Goal: Communication & Community: Answer question/provide support

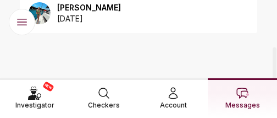
scroll to position [55, 0]
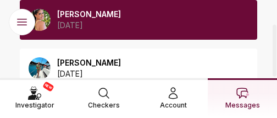
click at [134, 29] on div "[PERSON_NAME] [DATE]" at bounding box center [138, 20] width 237 height 40
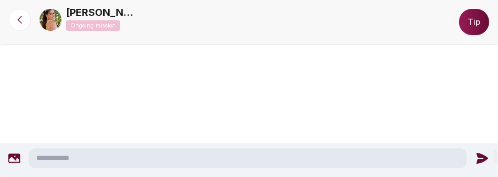
scroll to position [1838, 0]
click at [154, 117] on textarea at bounding box center [248, 158] width 438 height 20
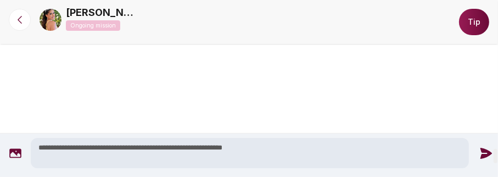
type textarea "**********"
click at [276, 117] on icon at bounding box center [486, 153] width 14 height 14
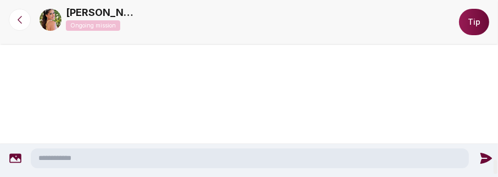
scroll to position [2015, 0]
click at [276, 117] on textarea at bounding box center [250, 158] width 438 height 20
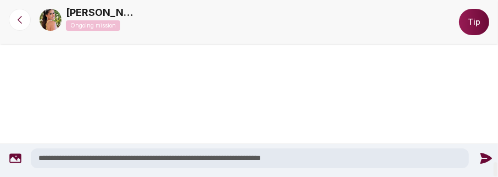
type textarea "**********"
click at [276, 117] on icon at bounding box center [486, 158] width 12 height 11
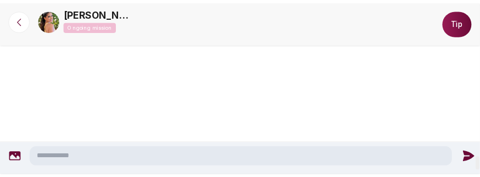
scroll to position [2123, 0]
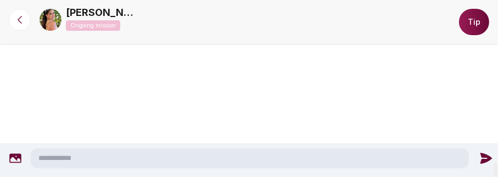
click at [276, 117] on div at bounding box center [495, 88] width 5 height 177
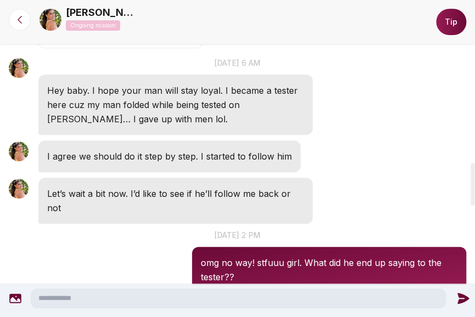
scroll to position [1257, 0]
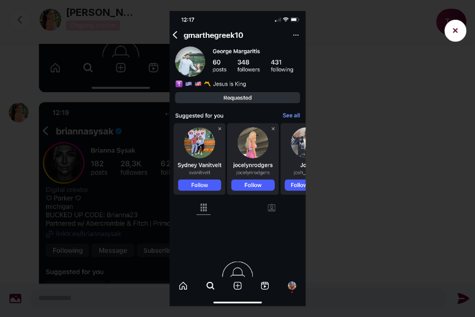
click at [276, 117] on img at bounding box center [237, 158] width 475 height 295
click at [182, 117] on img at bounding box center [237, 158] width 475 height 295
click at [276, 117] on img at bounding box center [237, 158] width 475 height 295
click at [276, 32] on button "✕" at bounding box center [456, 31] width 22 height 22
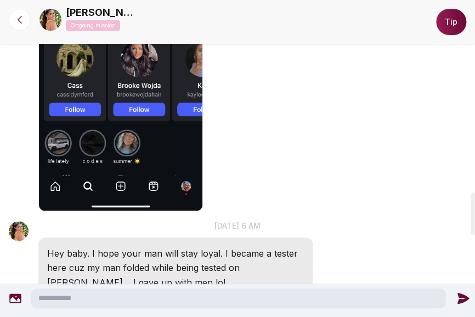
scroll to position [1504, 0]
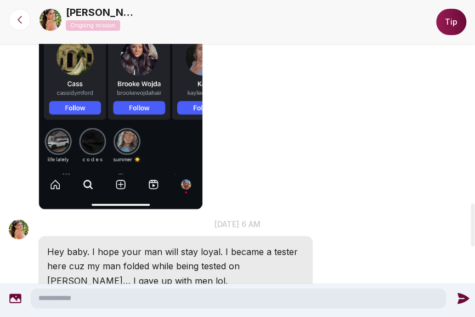
click at [132, 117] on img "button" at bounding box center [120, 32] width 165 height 356
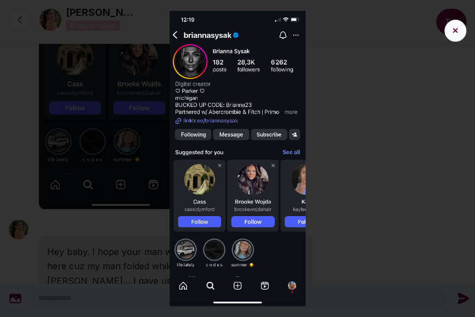
click at [276, 31] on button "✕" at bounding box center [456, 31] width 22 height 22
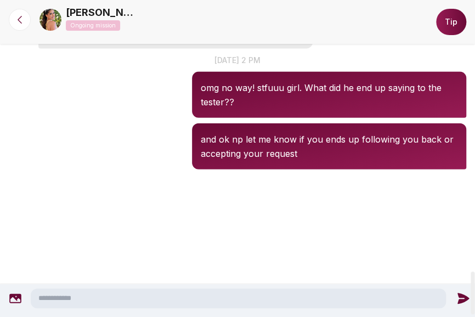
scroll to position [2026, 0]
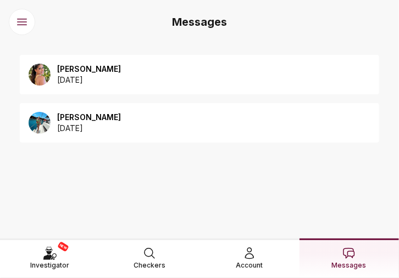
click at [181, 75] on div "Clara 2025 August 13" at bounding box center [199, 75] width 359 height 40
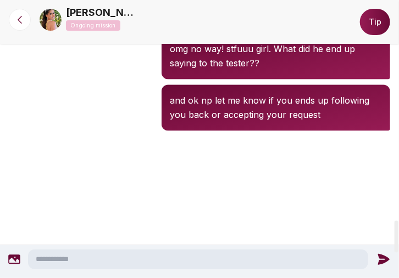
scroll to position [1931, 0]
click at [24, 20] on icon at bounding box center [19, 19] width 11 height 11
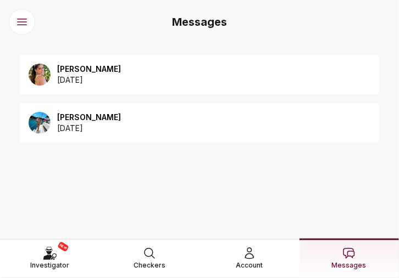
click at [134, 76] on div "Clara 2025 August 13" at bounding box center [199, 75] width 359 height 40
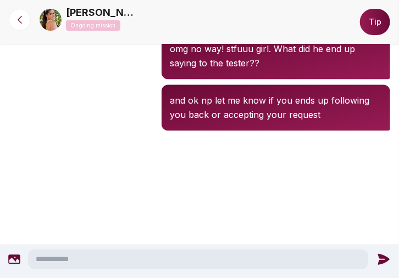
scroll to position [1764, 0]
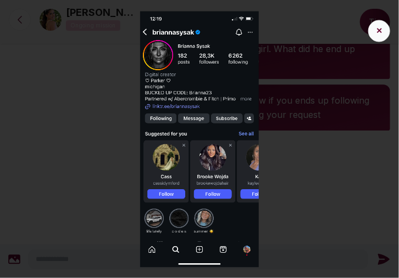
click at [382, 27] on button "✕" at bounding box center [379, 31] width 22 height 22
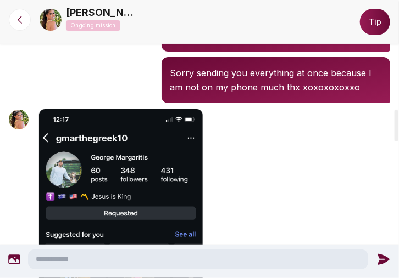
scroll to position [1052, 0]
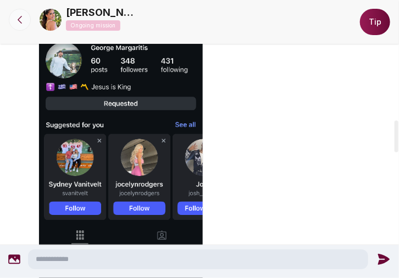
click at [13, 13] on button at bounding box center [20, 20] width 22 height 22
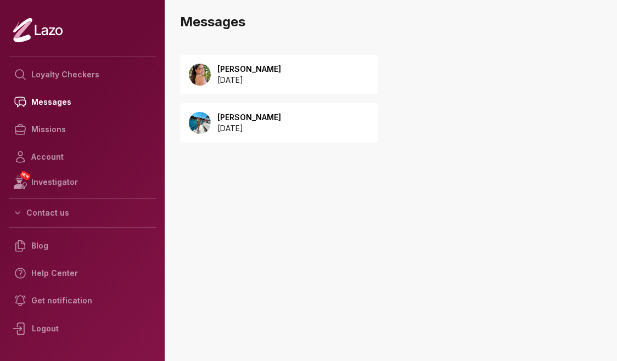
click at [470, 178] on div "Clara 2025 August 13 Emery 2025 April 30" at bounding box center [394, 155] width 446 height 222
click at [239, 128] on p "2025 April 30" at bounding box center [249, 128] width 64 height 11
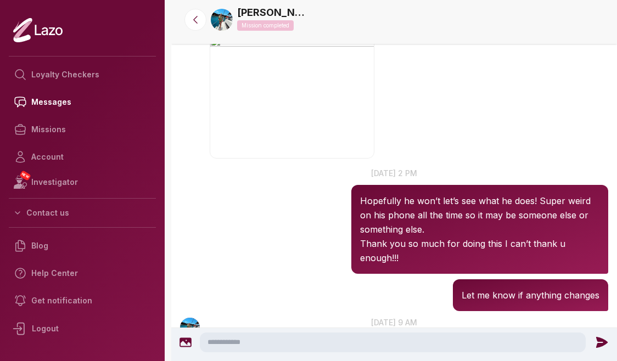
scroll to position [1190, 0]
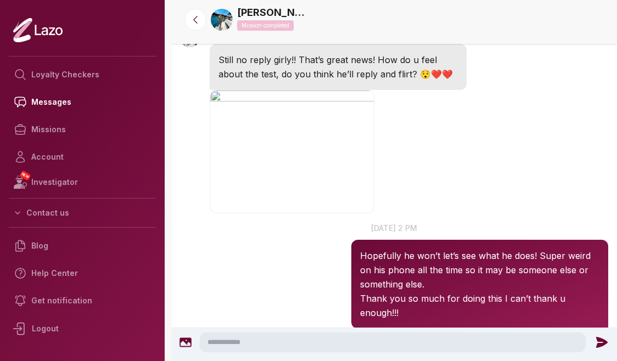
click at [325, 157] on img "button" at bounding box center [292, 152] width 165 height 124
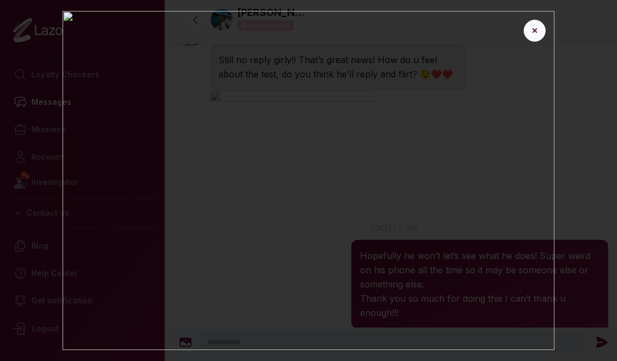
click at [536, 30] on button "✕" at bounding box center [535, 31] width 22 height 22
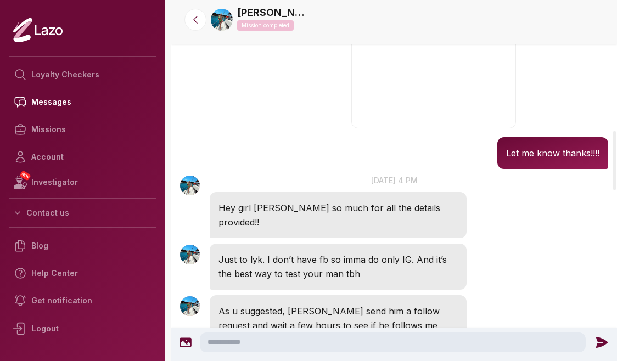
scroll to position [769, 0]
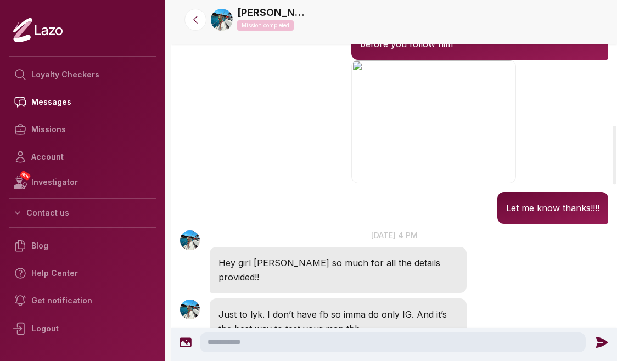
click at [220, 18] on img at bounding box center [222, 20] width 22 height 22
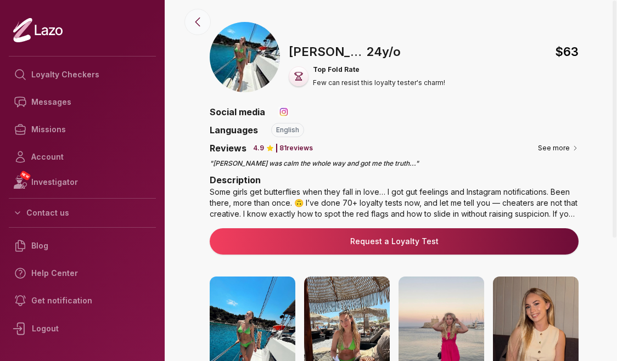
click at [191, 22] on icon at bounding box center [197, 21] width 13 height 13
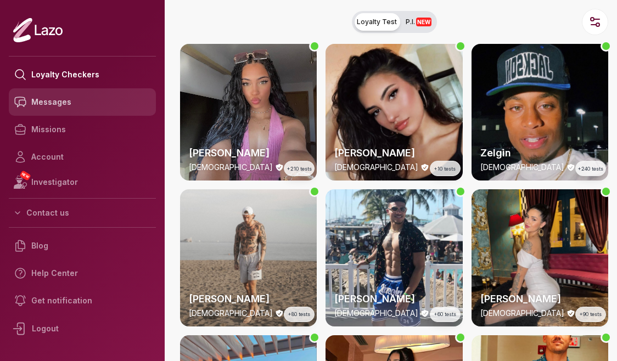
click at [77, 104] on link "Messages" at bounding box center [82, 101] width 147 height 27
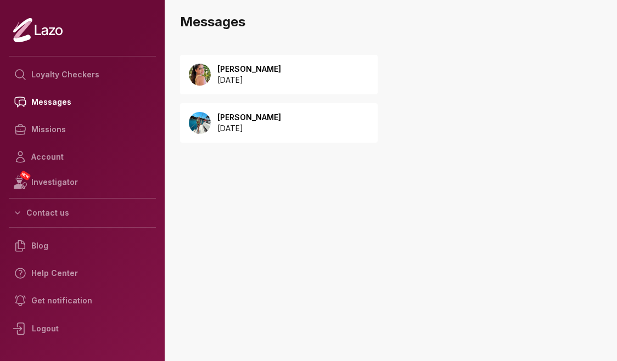
click at [293, 77] on div "Clara 2025 August 13" at bounding box center [279, 75] width 198 height 40
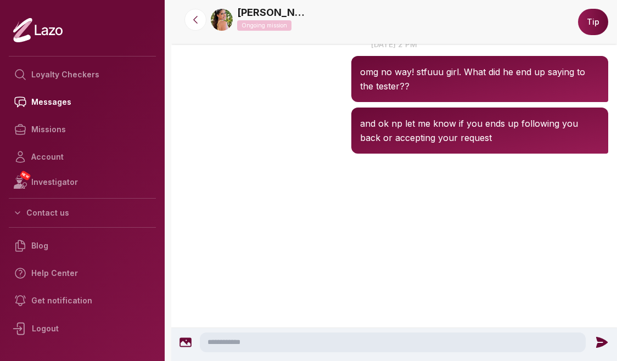
scroll to position [2114, 0]
click at [295, 344] on textarea at bounding box center [393, 343] width 387 height 20
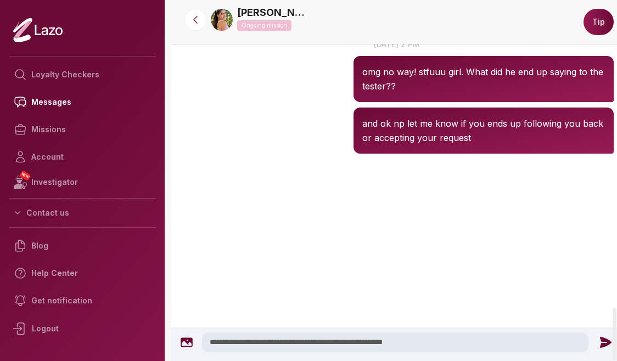
click at [223, 342] on textarea "**********" at bounding box center [395, 343] width 387 height 20
click at [446, 343] on textarea "**********" at bounding box center [395, 343] width 387 height 20
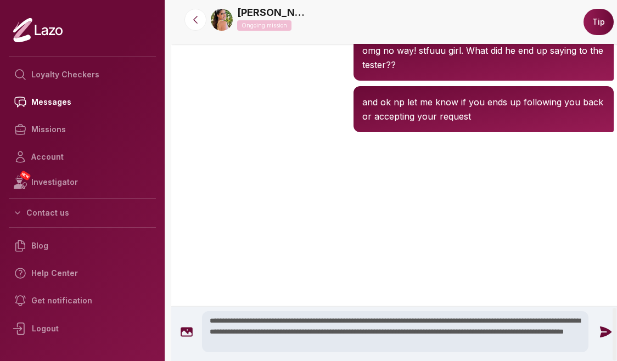
click at [496, 331] on textarea "**********" at bounding box center [395, 331] width 387 height 41
drag, startPoint x: 497, startPoint y: 332, endPoint x: 453, endPoint y: 331, distance: 44.0
click at [453, 331] on textarea "**********" at bounding box center [395, 331] width 387 height 41
type textarea "**********"
click at [599, 331] on icon at bounding box center [605, 332] width 14 height 14
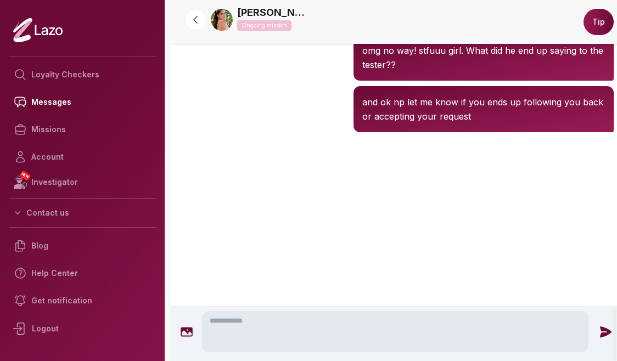
scroll to position [2109, 0]
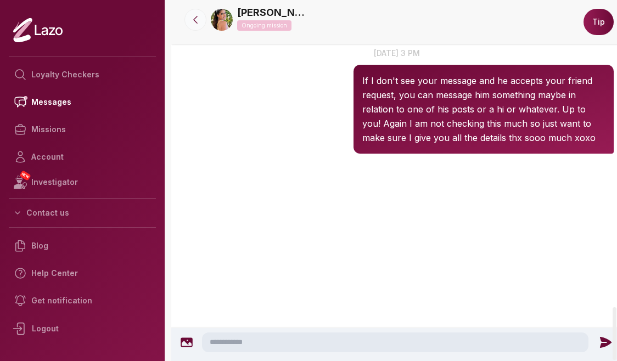
click at [186, 25] on button at bounding box center [195, 20] width 22 height 22
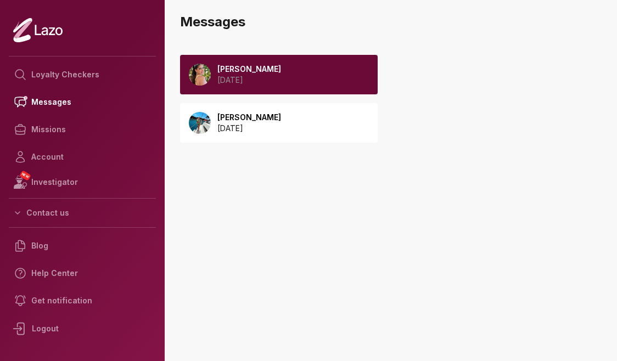
click at [279, 72] on div "[PERSON_NAME] [DATE]" at bounding box center [279, 75] width 198 height 40
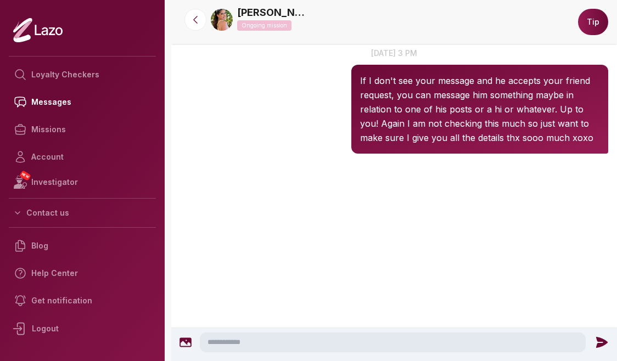
scroll to position [2091, 0]
